Goal: Transaction & Acquisition: Download file/media

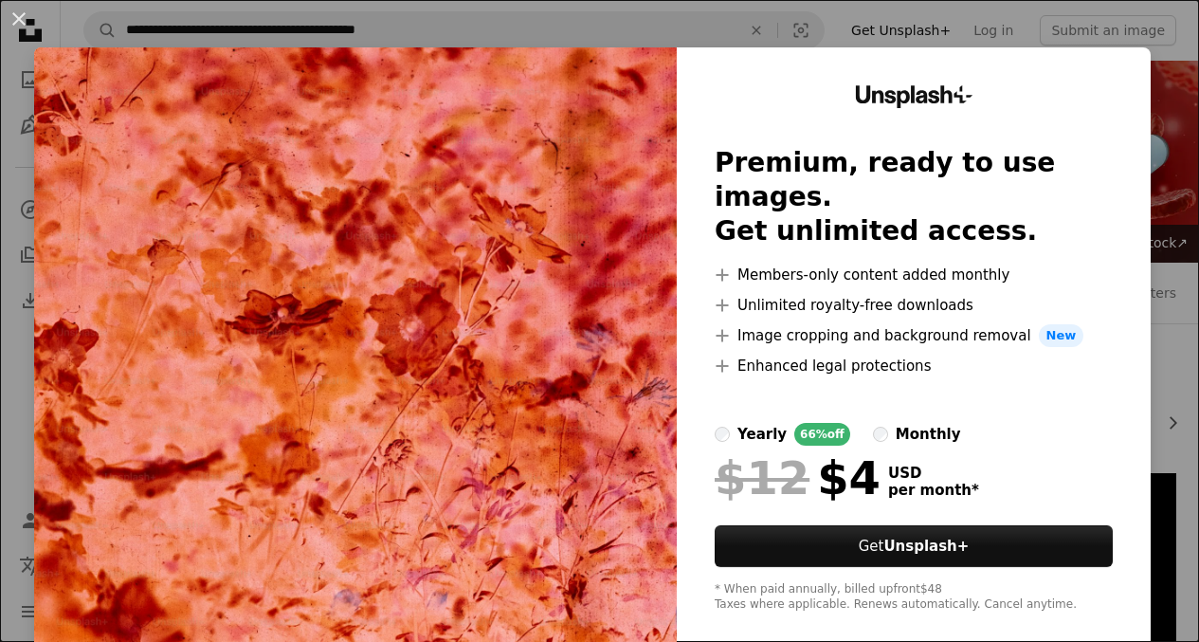
scroll to position [1801, 0]
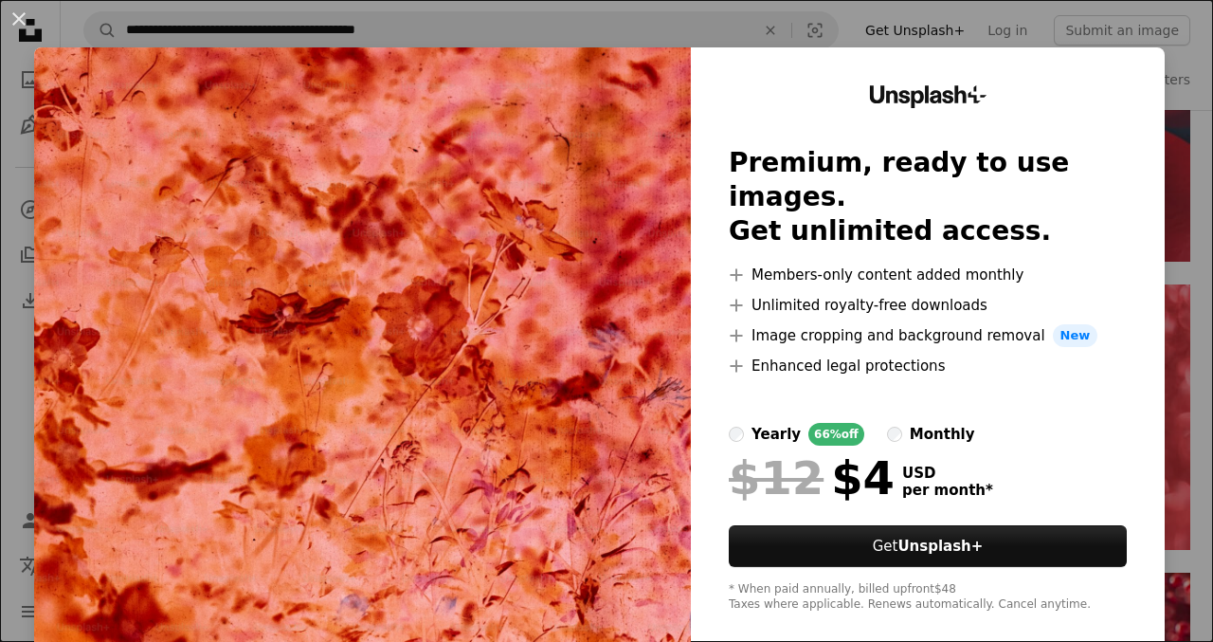
click at [582, 16] on div "An X shape Unsplash+ Premium, ready to use images. Get unlimited access. A plus…" at bounding box center [606, 321] width 1213 height 642
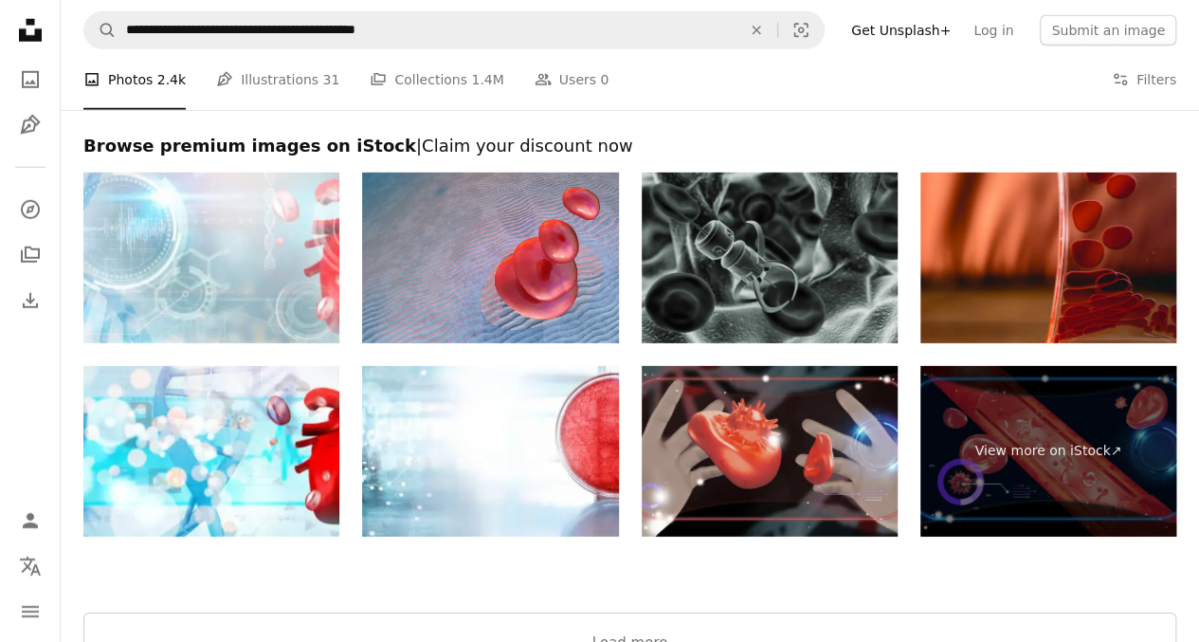
scroll to position [2844, 0]
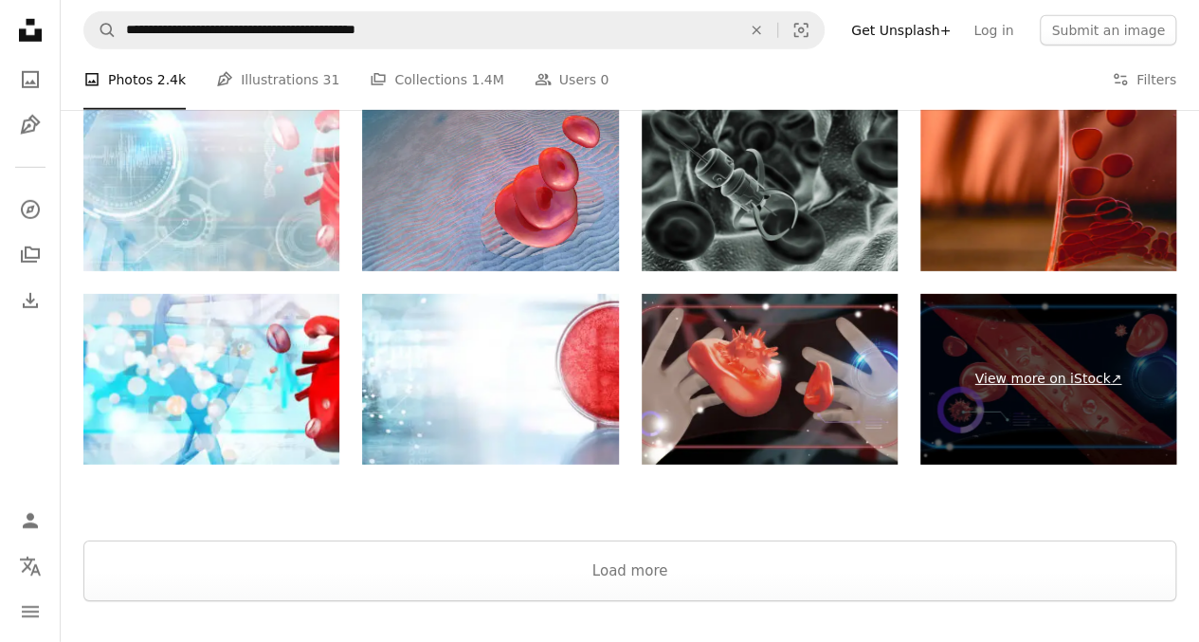
click at [1039, 369] on link "View more on iStock ↗" at bounding box center [1048, 379] width 256 height 171
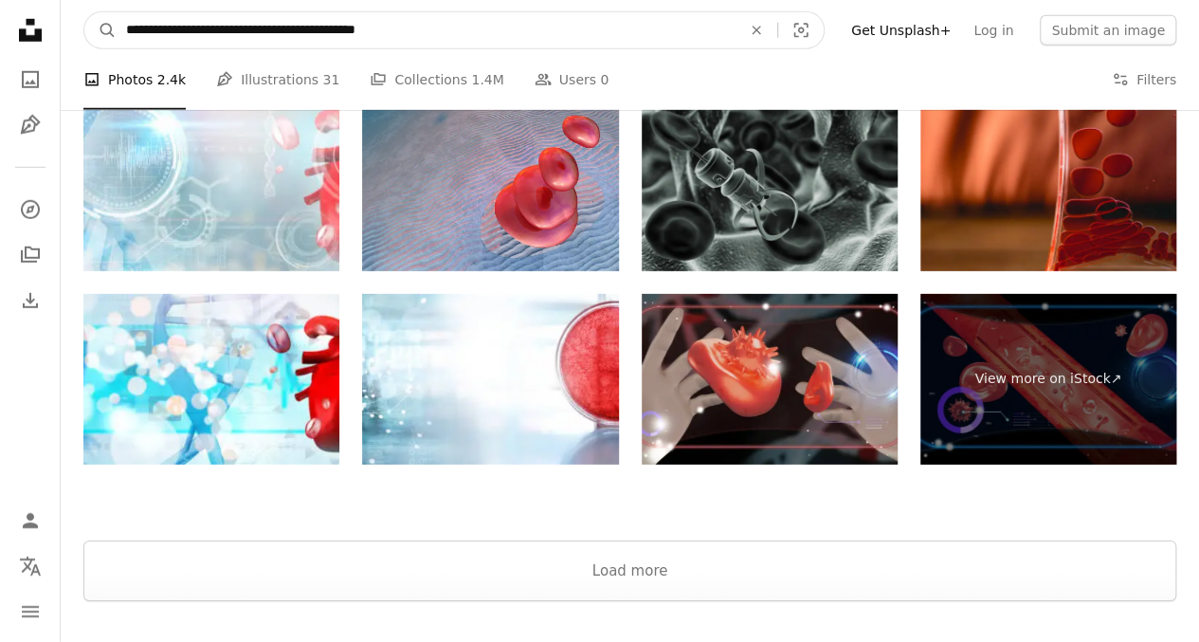
click at [568, 37] on input "**********" at bounding box center [426, 30] width 619 height 36
type input "**********"
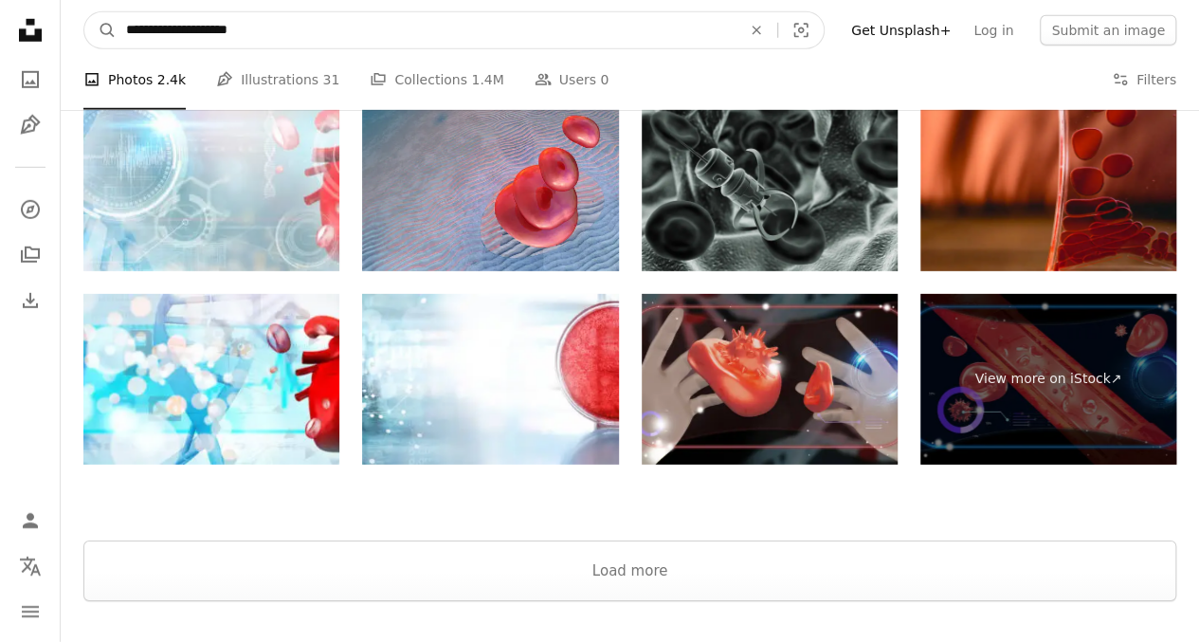
click at [84, 12] on button "A magnifying glass" at bounding box center [100, 30] width 32 height 36
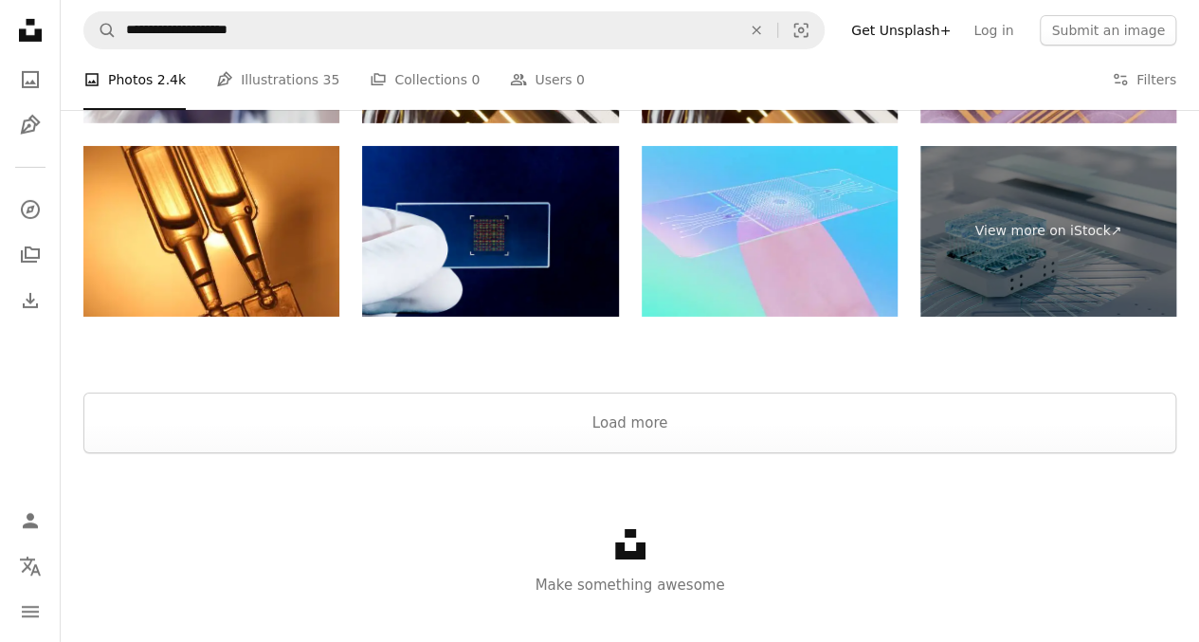
scroll to position [3197, 0]
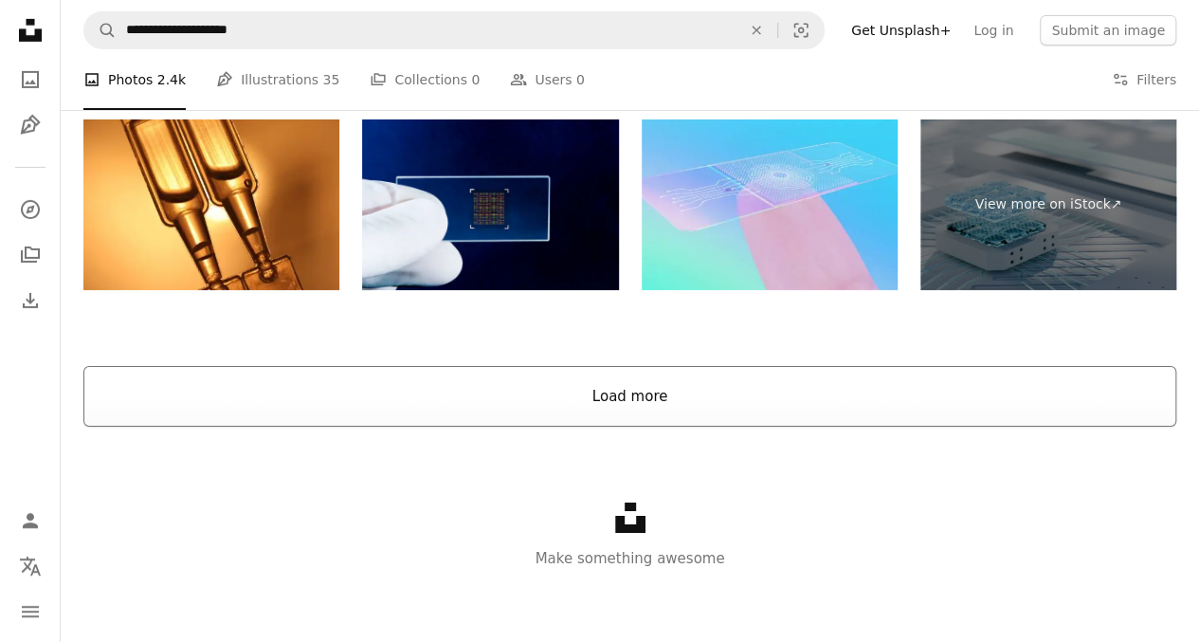
click at [639, 392] on button "Load more" at bounding box center [629, 396] width 1093 height 61
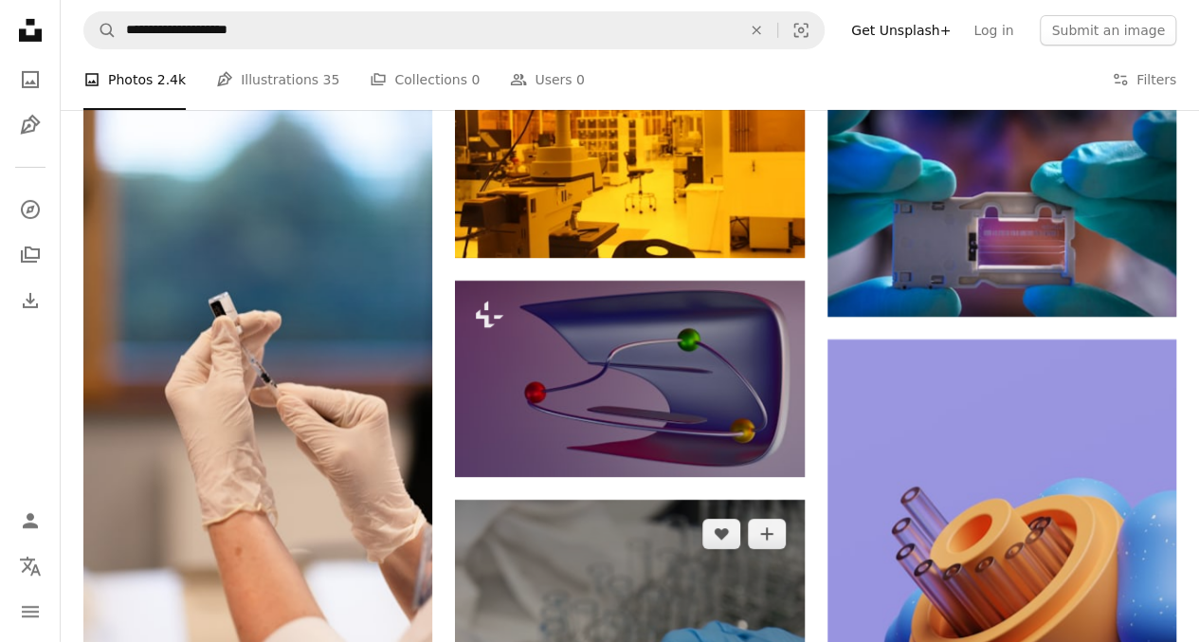
scroll to position [3102, 0]
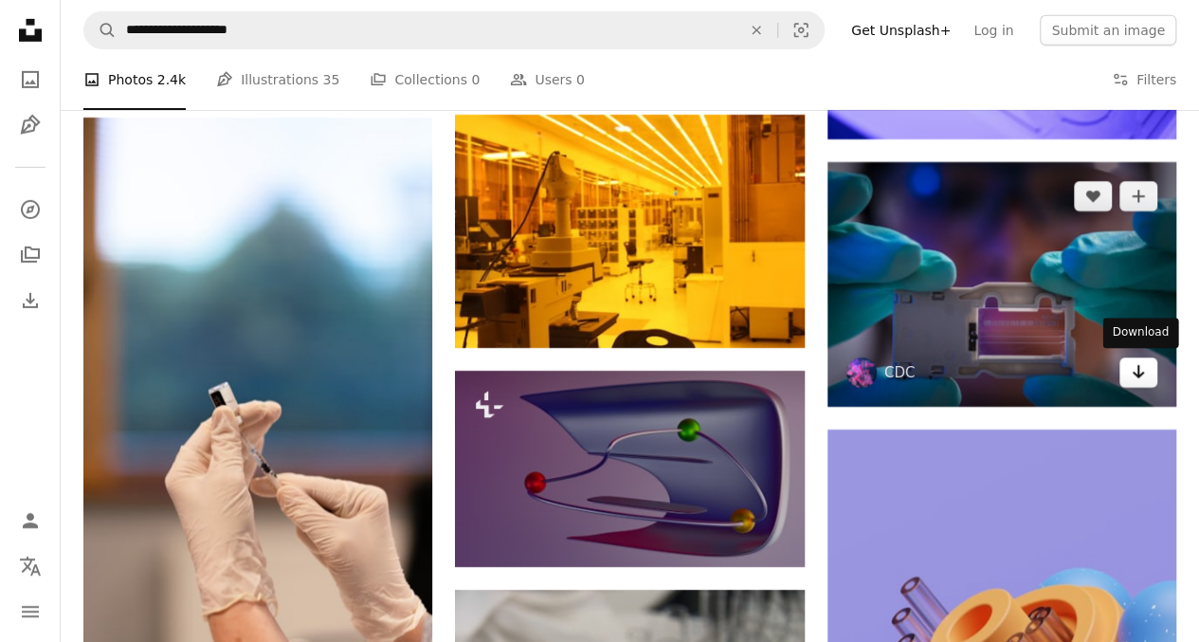
click at [1147, 367] on link "Arrow pointing down" at bounding box center [1139, 372] width 38 height 30
